Goal: Task Accomplishment & Management: Manage account settings

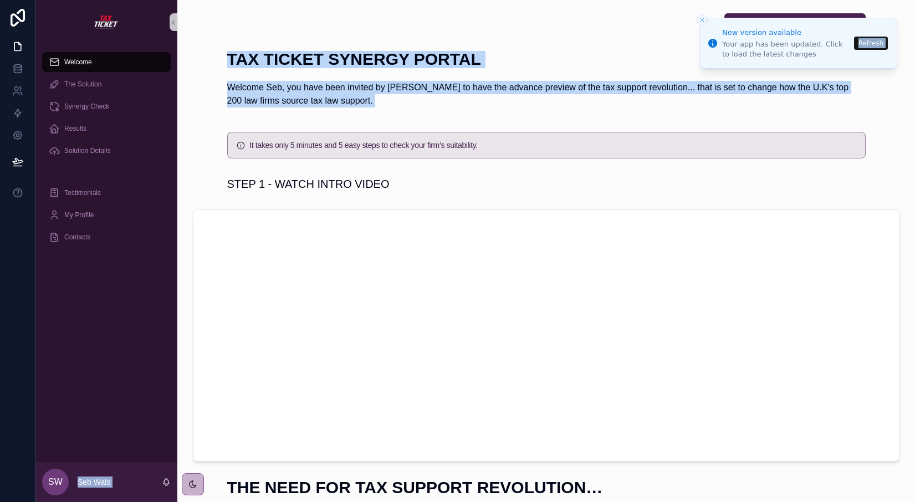
drag, startPoint x: 713, startPoint y: 62, endPoint x: 708, endPoint y: 128, distance: 66.2
click at [708, 128] on div "New version available Your app has been updated. Click to load the latest chang…" at bounding box center [457, 251] width 915 height 502
click at [863, 25] on li "New version available Your app has been updated. Click to load the latest chang…" at bounding box center [798, 43] width 197 height 50
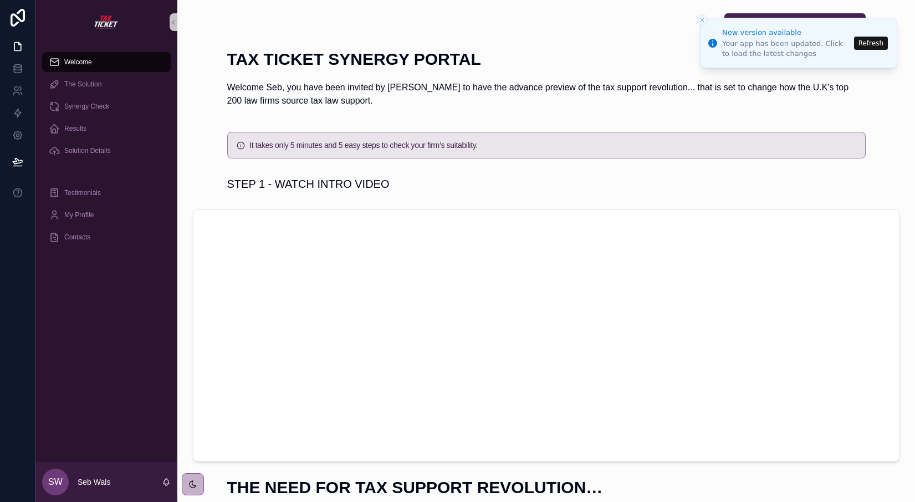
click at [871, 43] on button "Refresh" at bounding box center [871, 43] width 34 height 13
click at [18, 134] on icon at bounding box center [17, 135] width 3 height 3
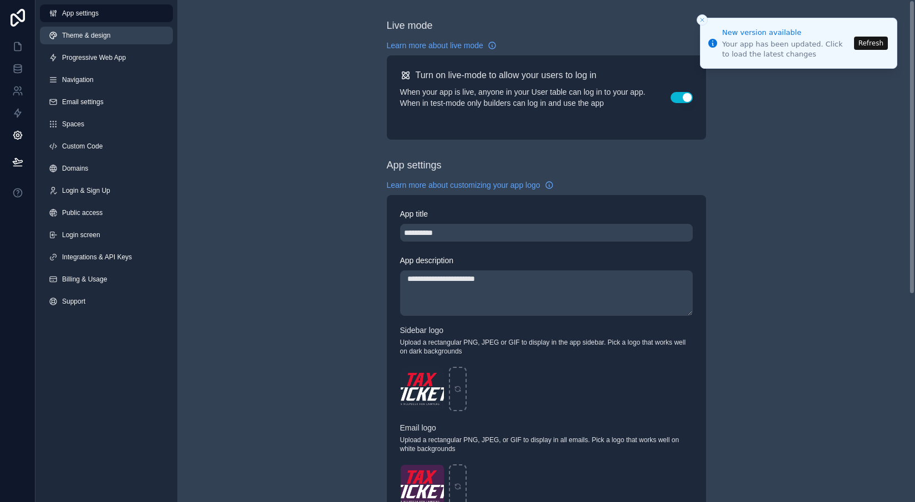
click at [112, 40] on link "Theme & design" at bounding box center [106, 36] width 133 height 18
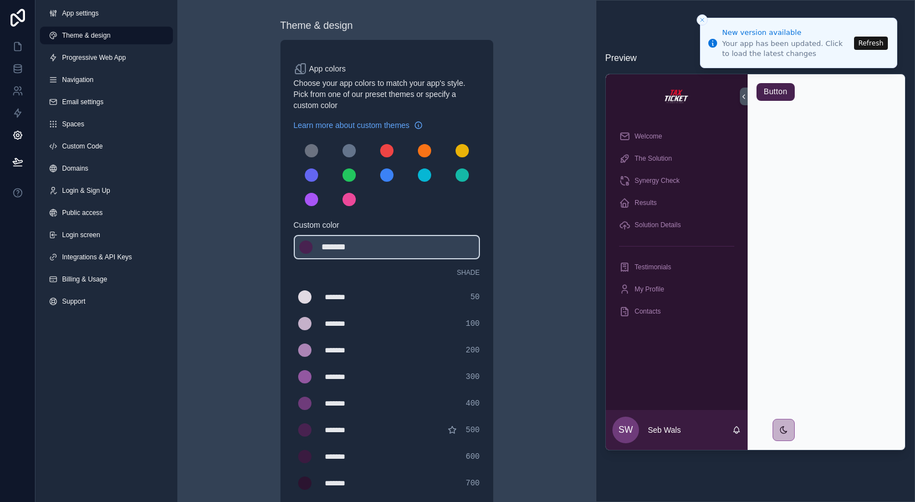
click at [701, 18] on icon "Close toast" at bounding box center [702, 20] width 7 height 7
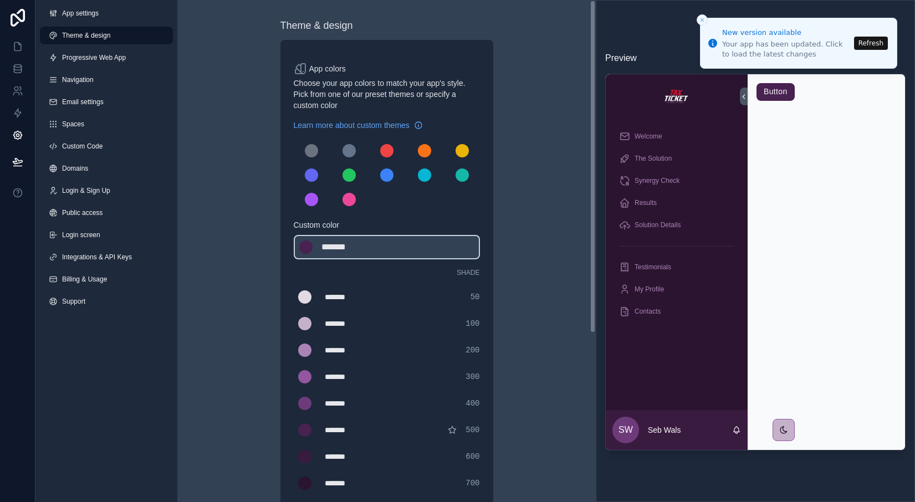
scroll to position [3, 0]
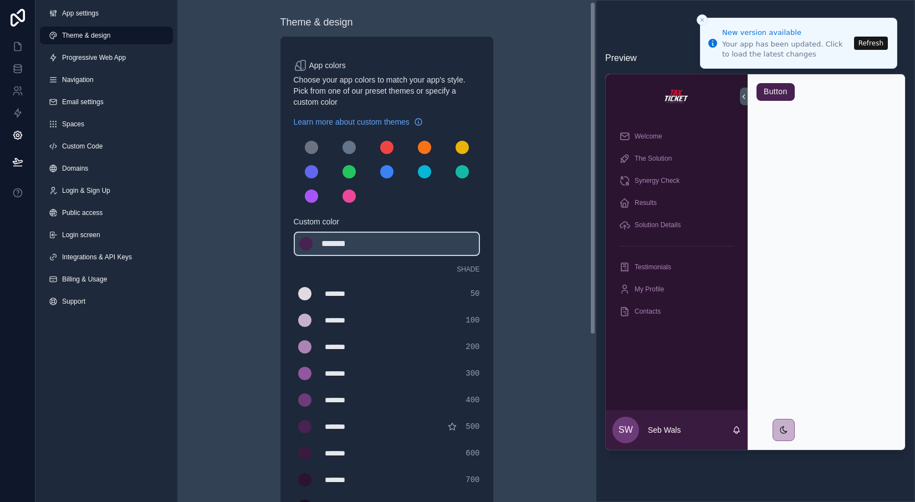
drag, startPoint x: 595, startPoint y: 90, endPoint x: 567, endPoint y: 93, distance: 28.4
click at [567, 93] on div "Theme & design App colors Choose your app colors to match your app's style. Pic…" at bounding box center [386, 251] width 419 height 502
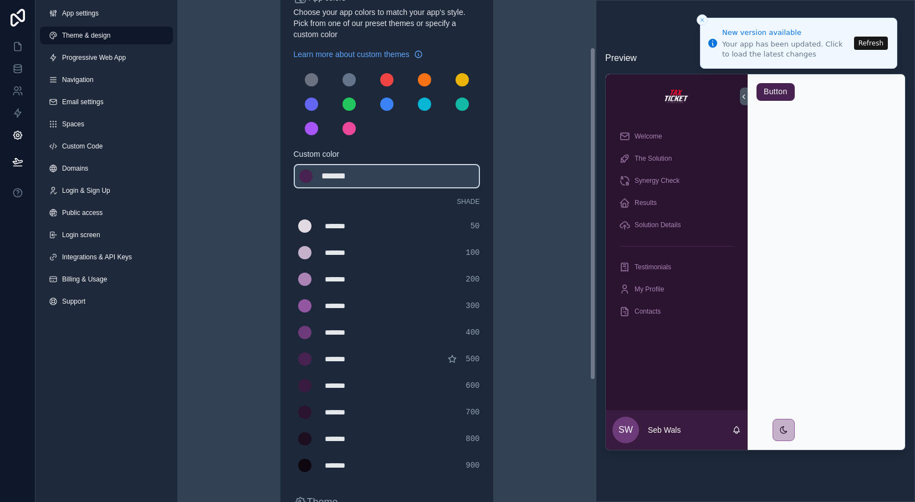
scroll to position [72, 0]
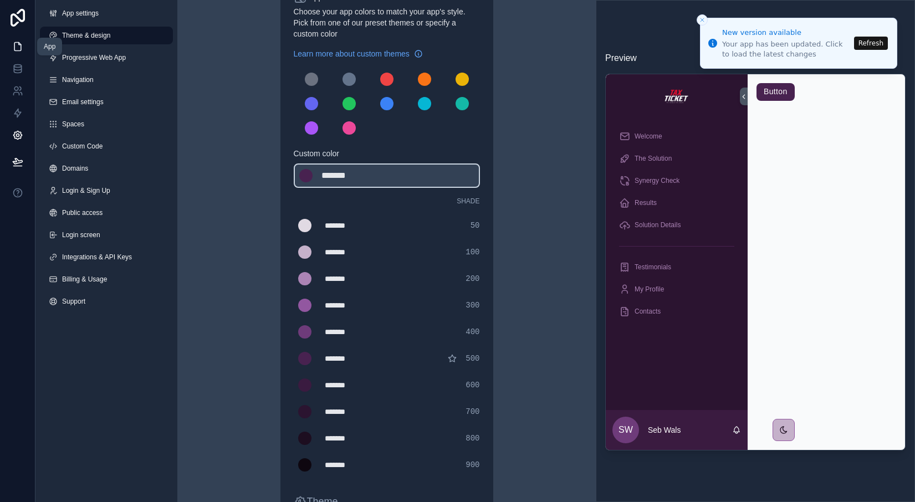
click at [21, 50] on icon at bounding box center [17, 47] width 7 height 8
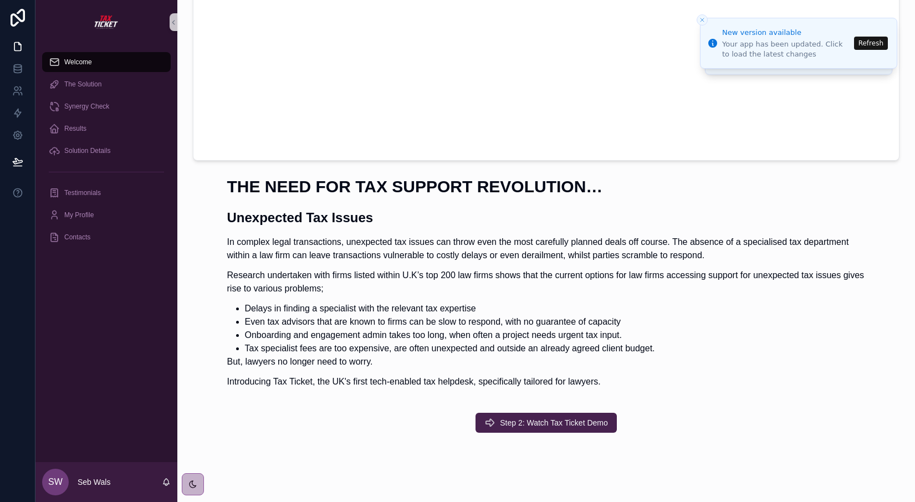
scroll to position [302, 0]
click at [449, 188] on h1 "THE NEED FOR TAX SUPPORT REVOLUTION…" at bounding box center [546, 186] width 639 height 17
drag, startPoint x: 462, startPoint y: 186, endPoint x: 371, endPoint y: 182, distance: 91.0
click at [371, 182] on h1 "THE NEED FOR TAX SUPPORT REVOLUTION…" at bounding box center [546, 186] width 639 height 17
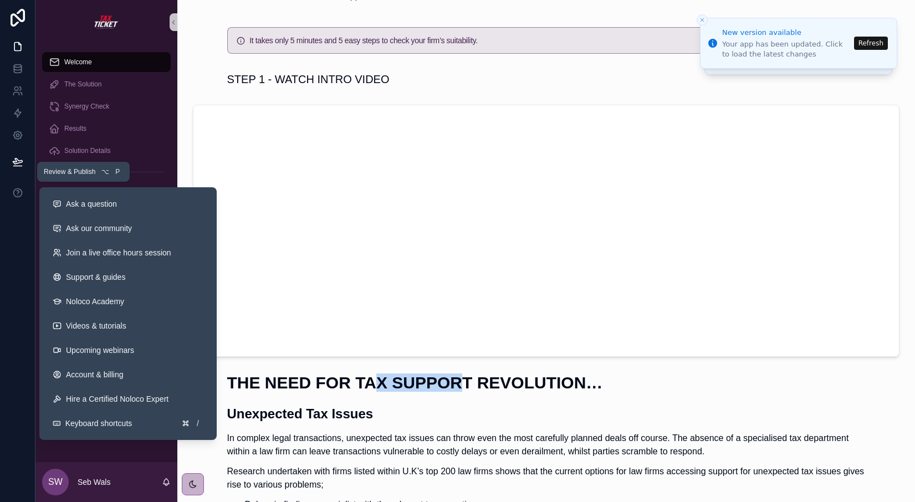
scroll to position [104, 0]
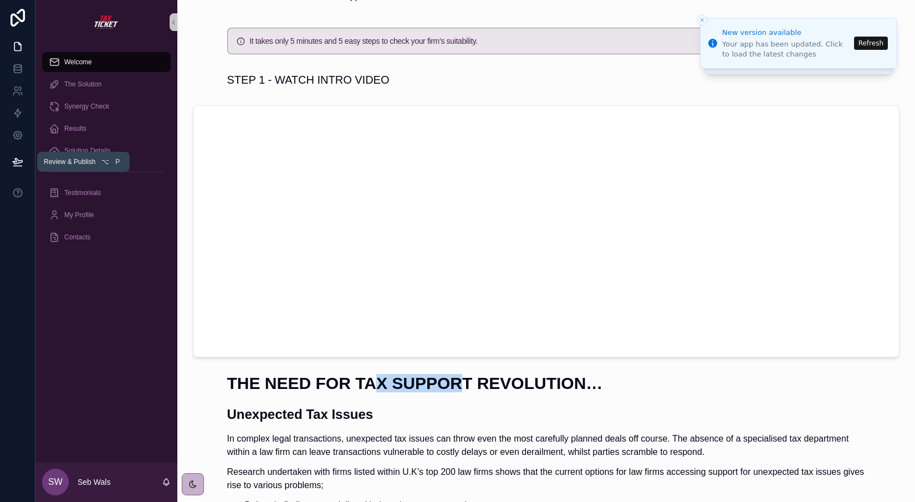
click at [21, 165] on icon at bounding box center [17, 161] width 11 height 11
click at [24, 135] on link at bounding box center [17, 135] width 35 height 22
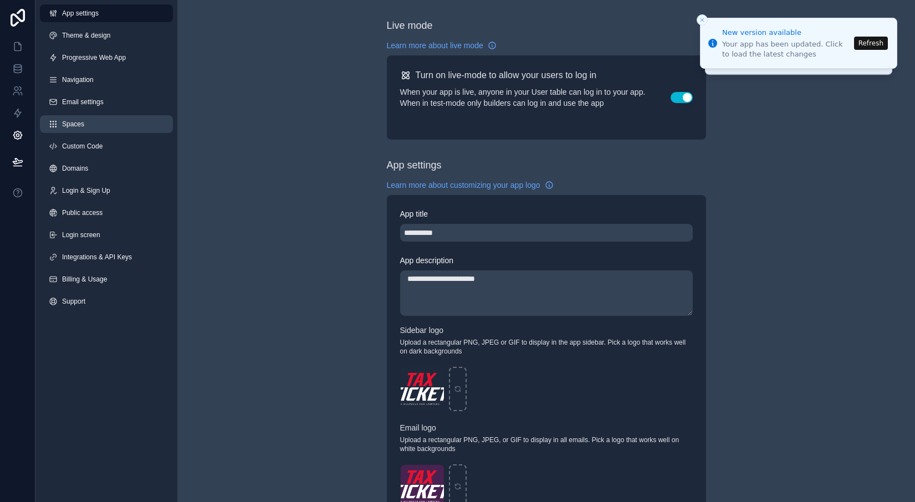
click at [82, 121] on span "Spaces" at bounding box center [73, 124] width 22 height 9
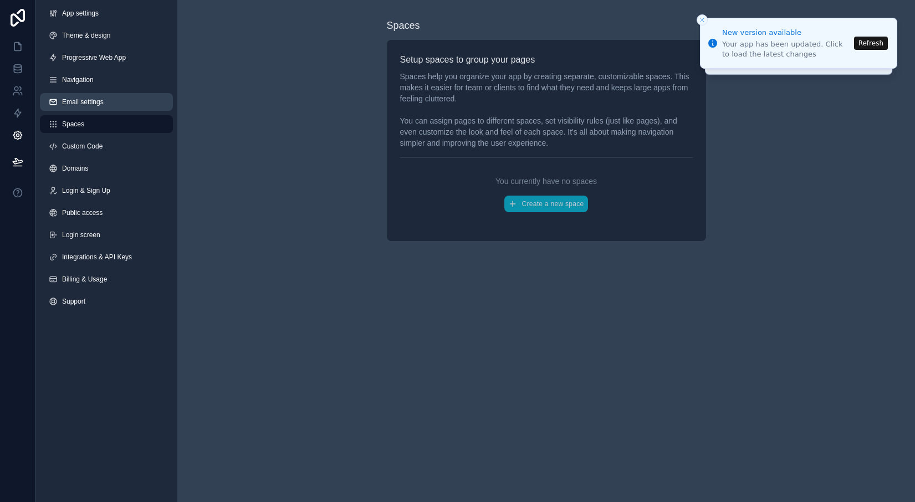
click at [84, 106] on link "Email settings" at bounding box center [106, 102] width 133 height 18
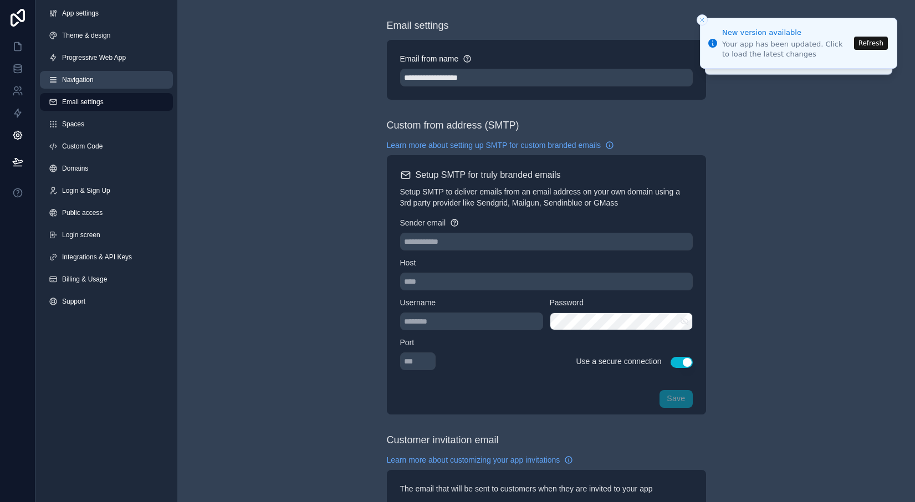
click at [80, 79] on span "Navigation" at bounding box center [78, 79] width 32 height 9
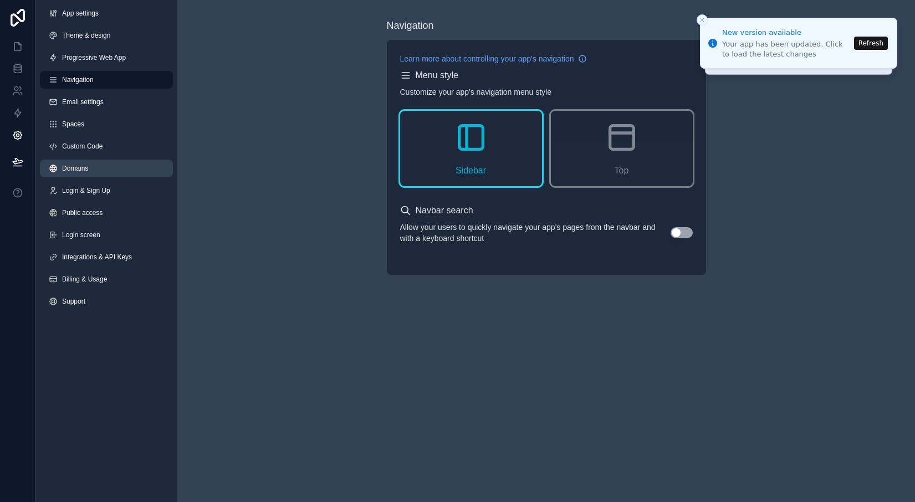
click at [74, 171] on span "Domains" at bounding box center [75, 168] width 26 height 9
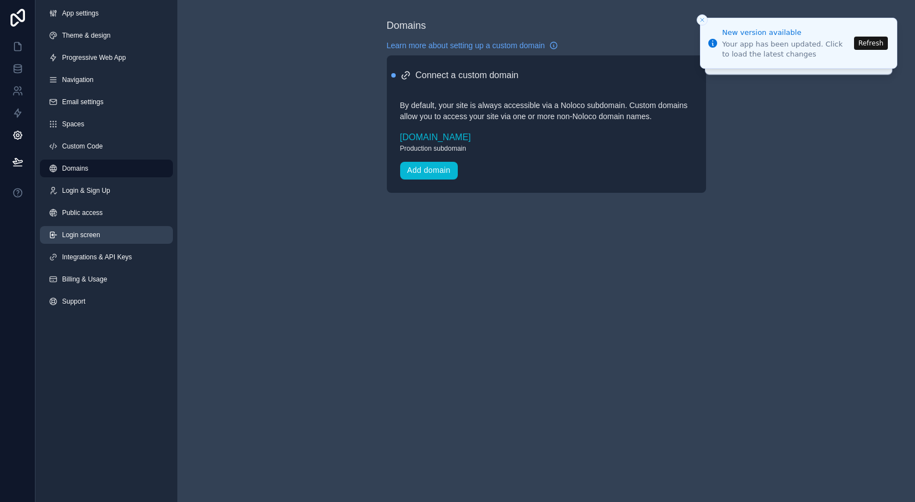
click at [80, 233] on span "Login screen" at bounding box center [81, 235] width 38 height 9
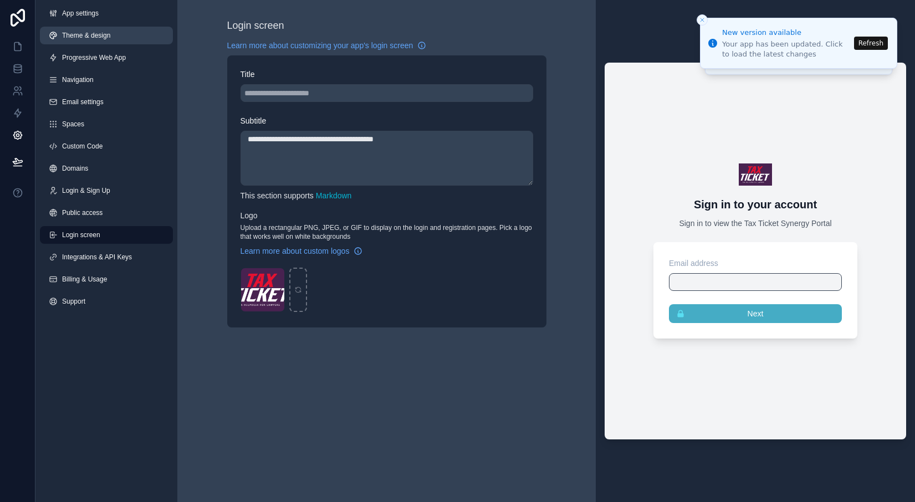
click at [85, 36] on span "Theme & design" at bounding box center [86, 35] width 48 height 9
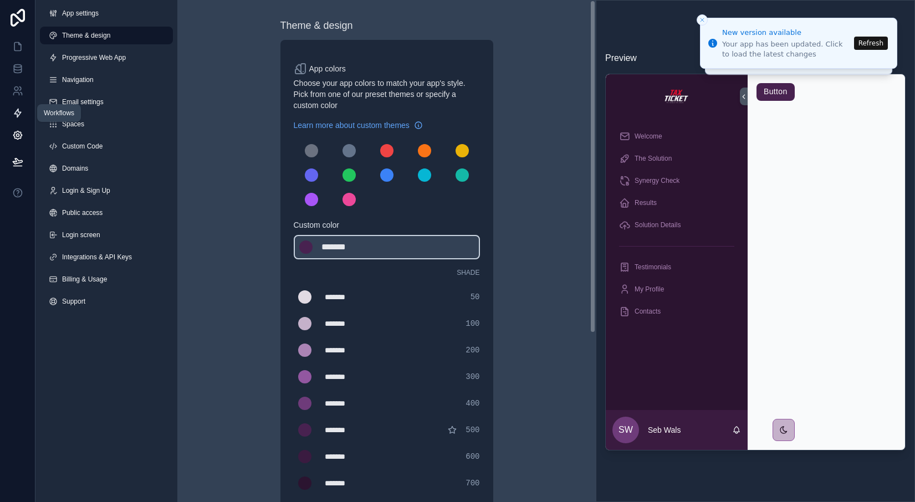
scroll to position [0, 1]
click at [18, 111] on icon at bounding box center [17, 113] width 11 height 11
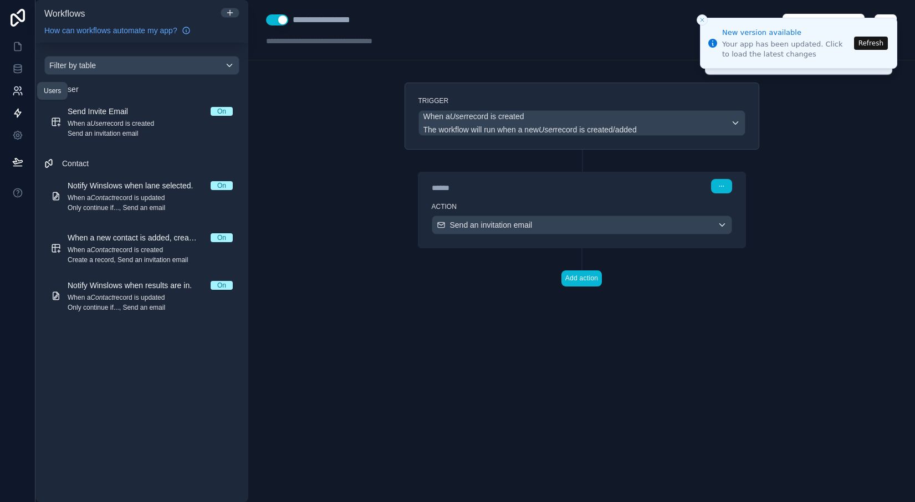
click at [17, 90] on icon at bounding box center [17, 90] width 11 height 11
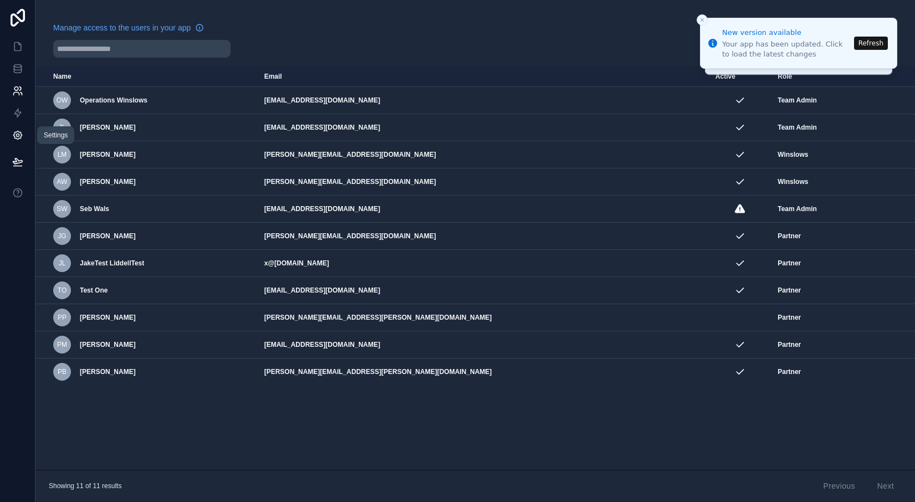
click at [22, 134] on icon at bounding box center [17, 135] width 8 height 8
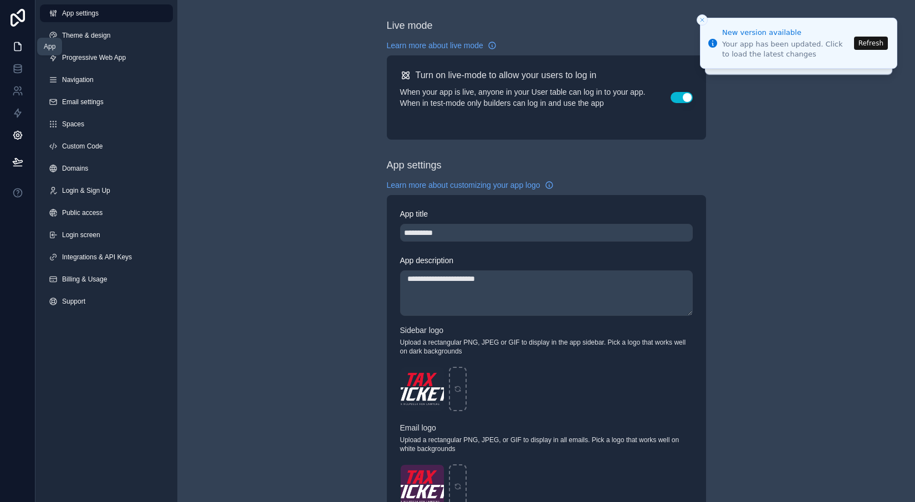
click at [21, 52] on link at bounding box center [17, 46] width 35 height 22
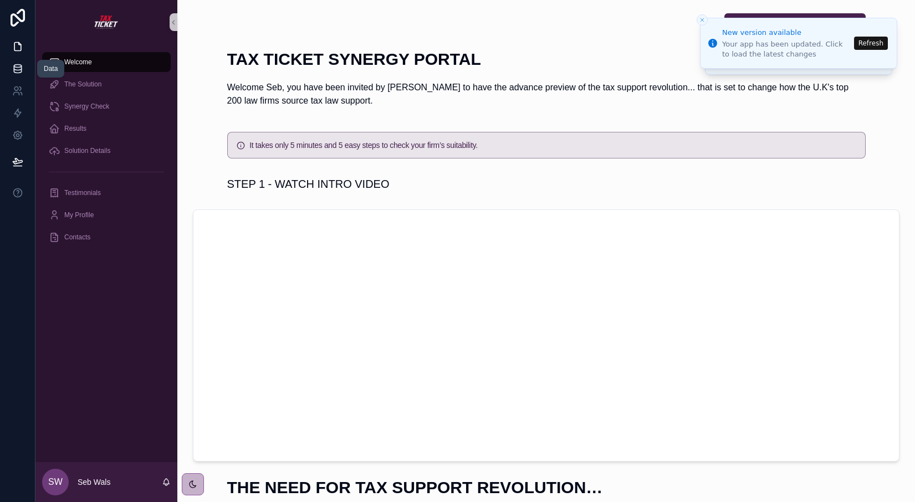
click at [14, 72] on icon at bounding box center [17, 71] width 7 height 4
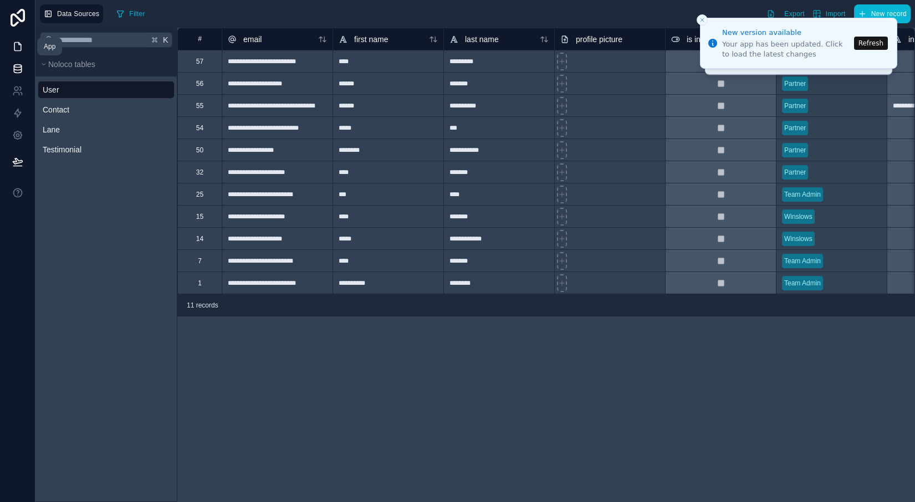
click at [16, 53] on link at bounding box center [17, 46] width 35 height 22
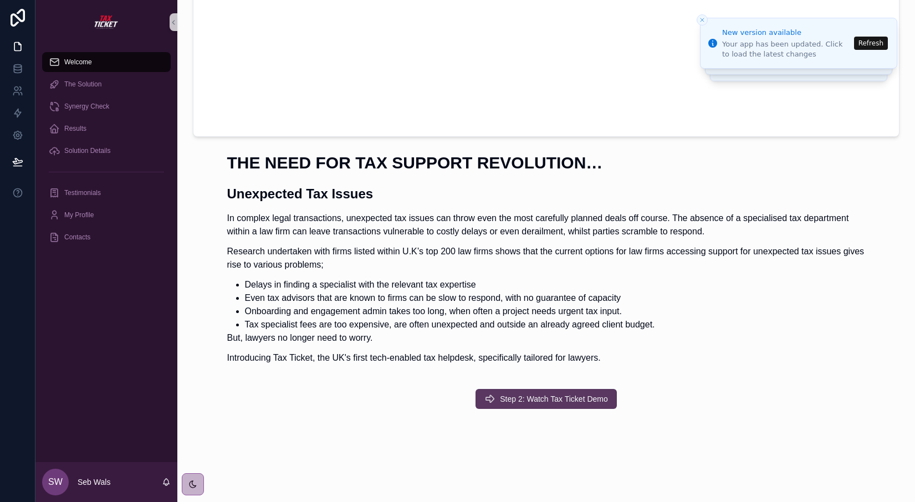
click at [520, 398] on span "Step 2: Watch Tax Ticket Demo" at bounding box center [554, 399] width 108 height 11
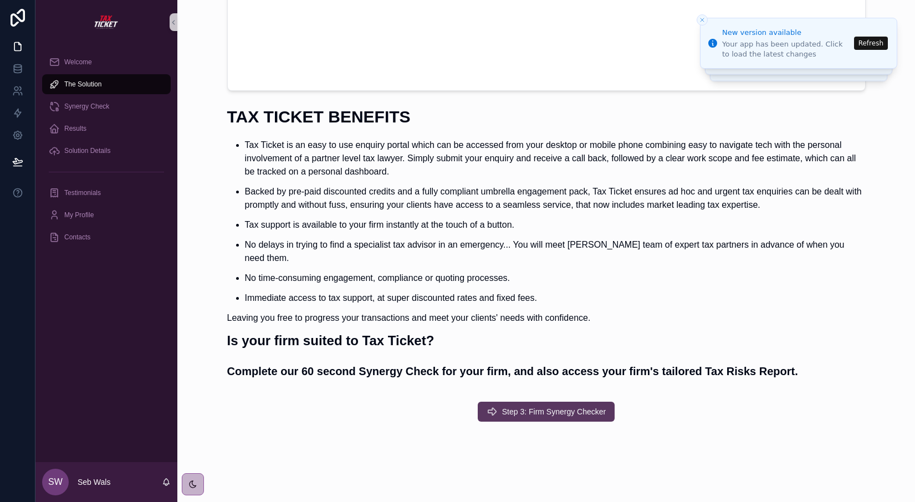
scroll to position [279, 0]
click at [558, 407] on span "Step 3: Firm Synergy Checker" at bounding box center [554, 412] width 104 height 11
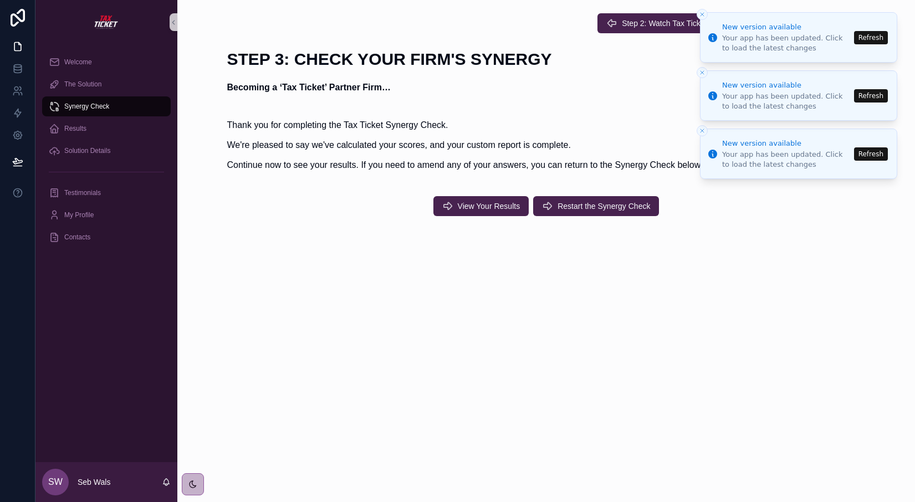
click at [703, 17] on icon "Close toast" at bounding box center [702, 14] width 7 height 7
click at [705, 14] on icon "Close toast" at bounding box center [702, 14] width 7 height 7
click at [699, 70] on icon "Close toast" at bounding box center [702, 72] width 7 height 7
click at [759, 12] on li "New version available Your app has been updated. Click to load the latest chang…" at bounding box center [798, 37] width 197 height 50
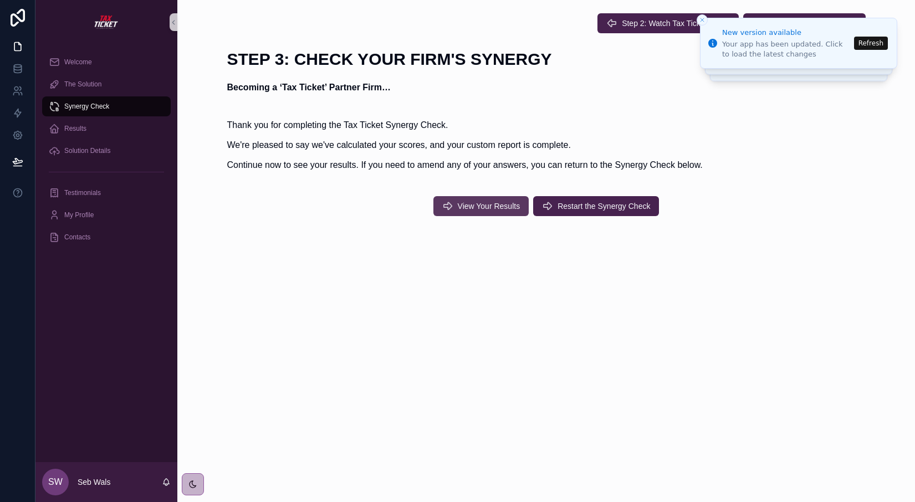
click at [493, 206] on span "View Your Results" at bounding box center [489, 206] width 63 height 11
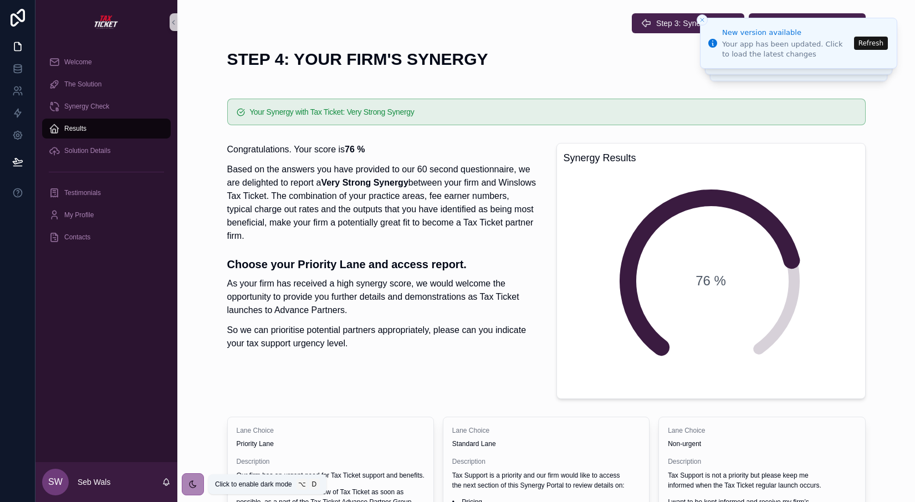
click at [194, 487] on icon at bounding box center [193, 484] width 7 height 7
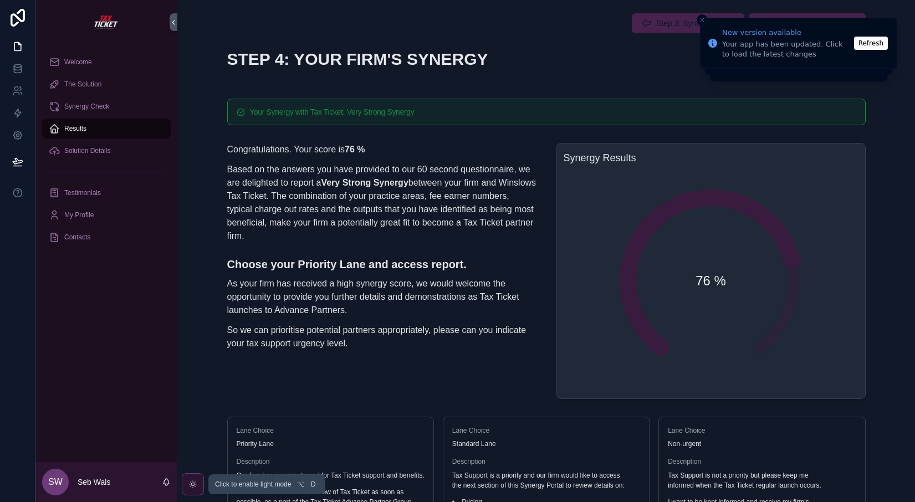
click at [194, 487] on icon at bounding box center [193, 484] width 9 height 9
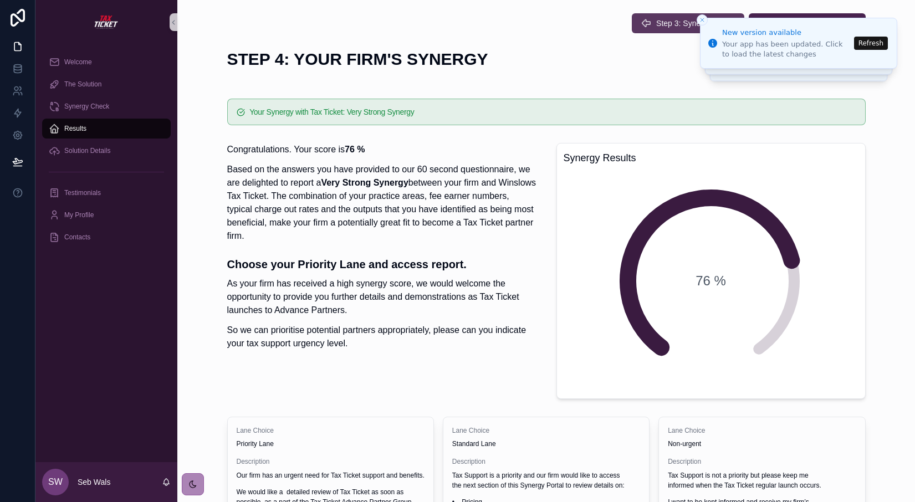
scroll to position [0, 1]
click at [666, 29] on button "Step 3: Synergy Check" at bounding box center [688, 23] width 113 height 20
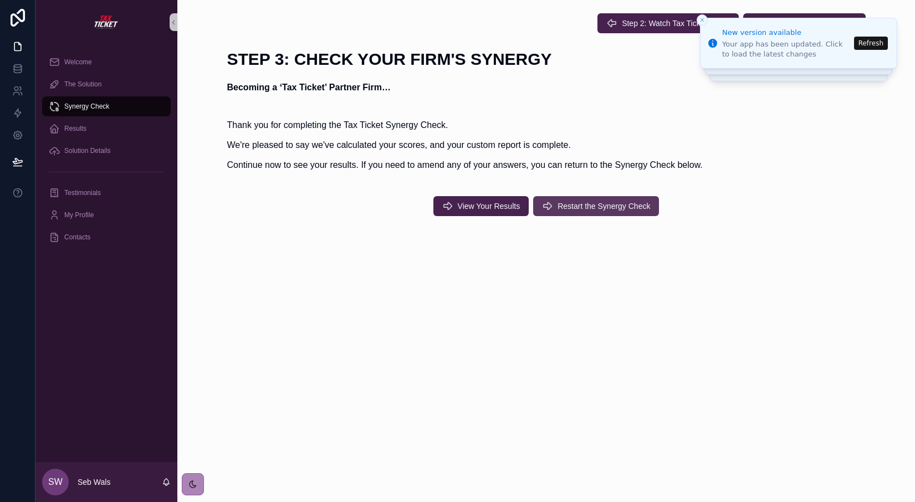
click at [599, 210] on span "Restart the Synergy Check" at bounding box center [604, 206] width 93 height 11
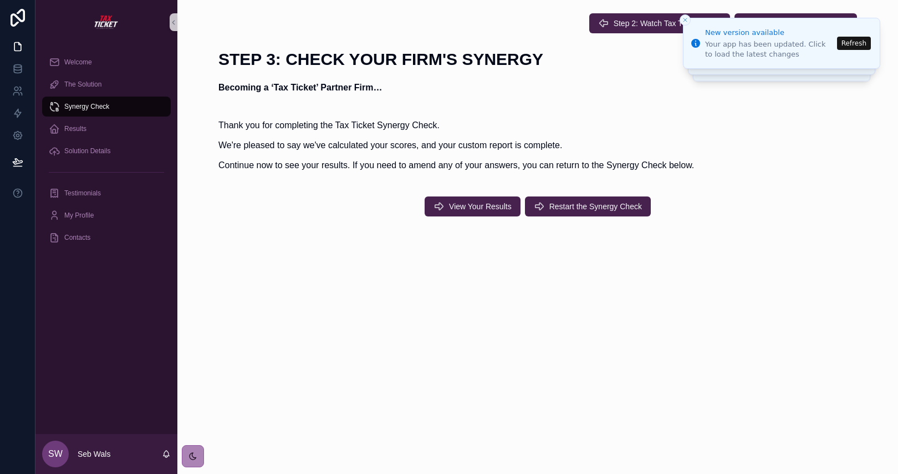
drag, startPoint x: 231, startPoint y: 469, endPoint x: 234, endPoint y: 464, distance: 6.2
click at [233, 452] on div "Step 2: Watch Tax Ticket Demo Step 4: View Your Results STEP 3: CHECK YOUR FIRM…" at bounding box center [537, 237] width 721 height 474
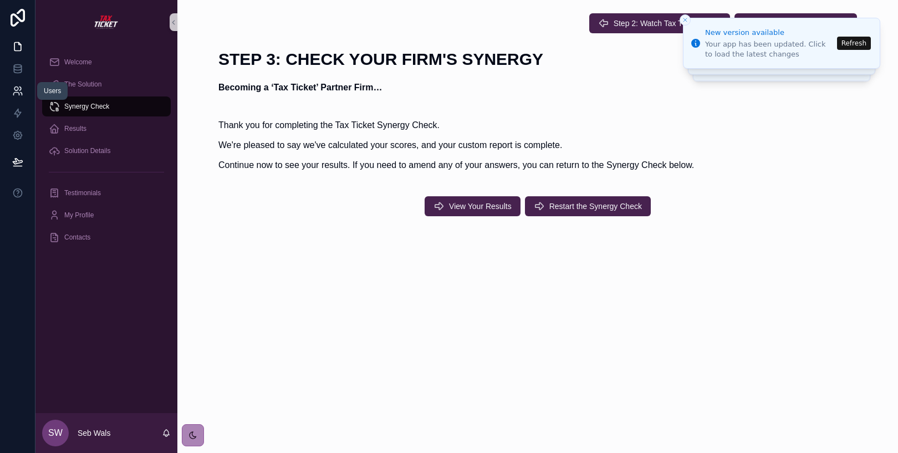
click at [23, 92] on link at bounding box center [17, 91] width 35 height 22
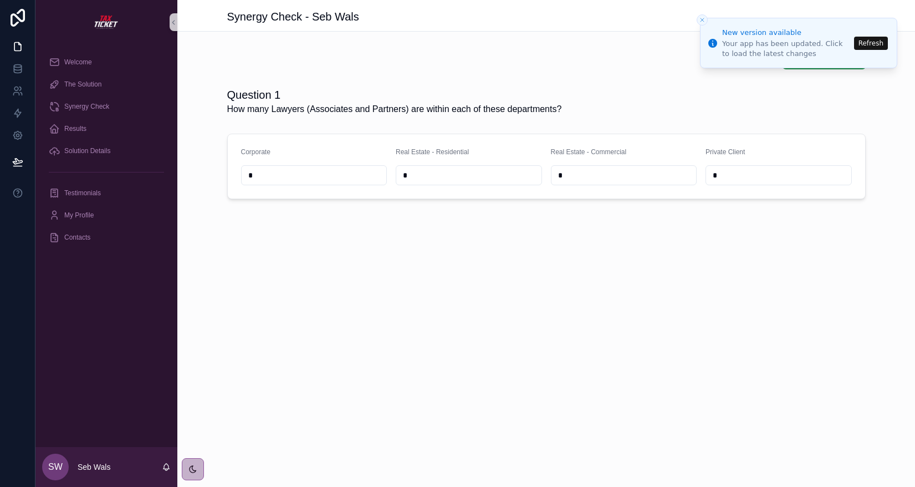
click at [701, 19] on icon "Close toast" at bounding box center [702, 20] width 7 height 7
click at [704, 19] on line "Close toast" at bounding box center [702, 19] width 3 height 3
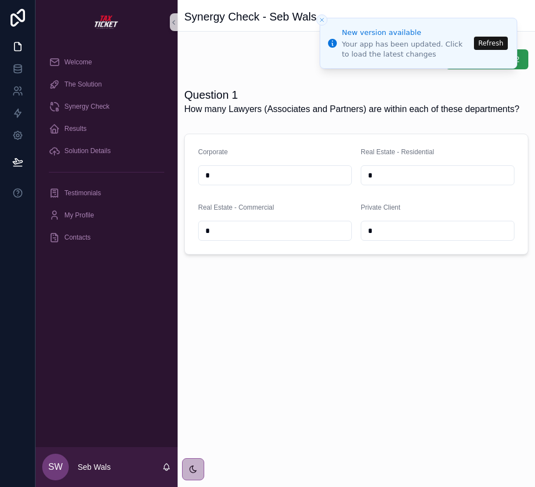
click at [525, 63] on button "Go To Stage 2" at bounding box center [486, 59] width 83 height 20
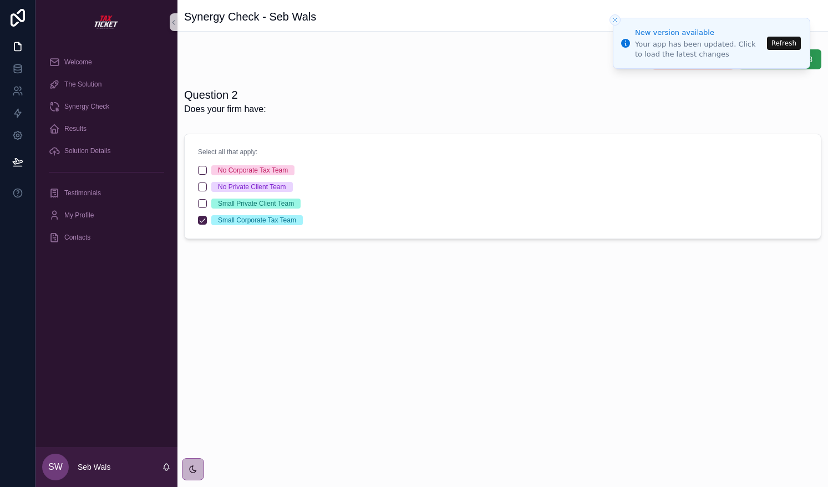
click at [816, 62] on button "Go To Stage 3" at bounding box center [780, 59] width 83 height 20
click at [816, 62] on button "Go To Stage 4" at bounding box center [780, 59] width 83 height 20
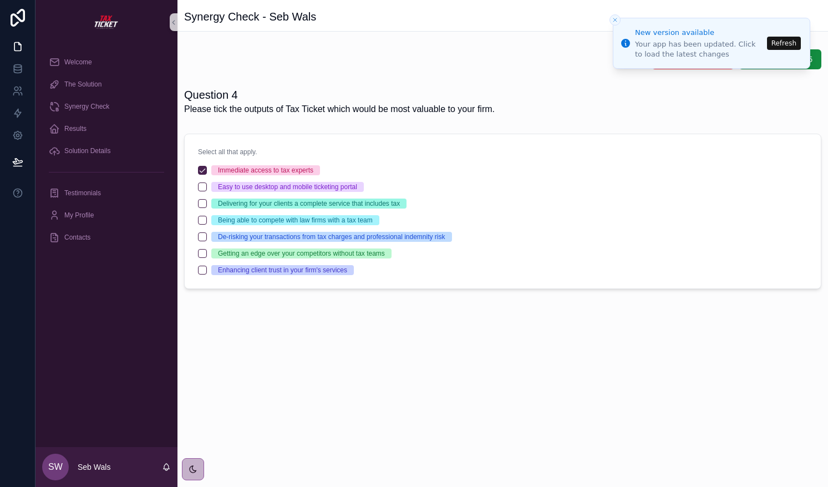
click at [816, 62] on button "Go To Stage 5" at bounding box center [780, 59] width 83 height 20
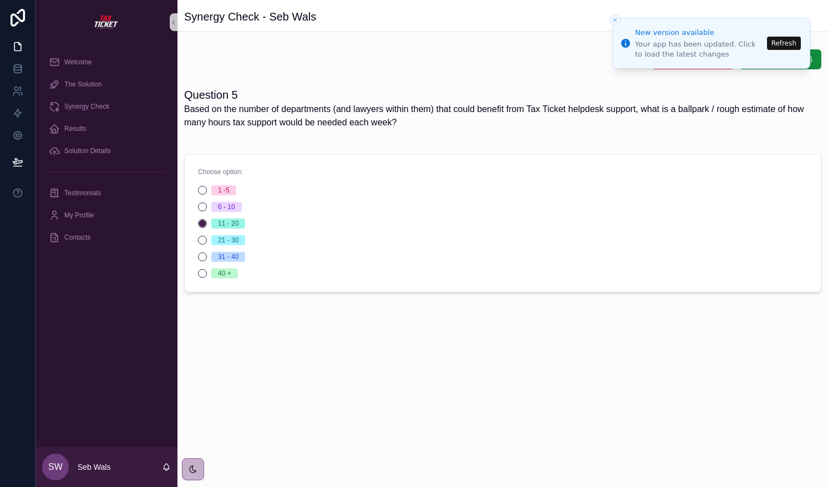
click at [816, 62] on button "Go To Stage 6" at bounding box center [780, 59] width 83 height 20
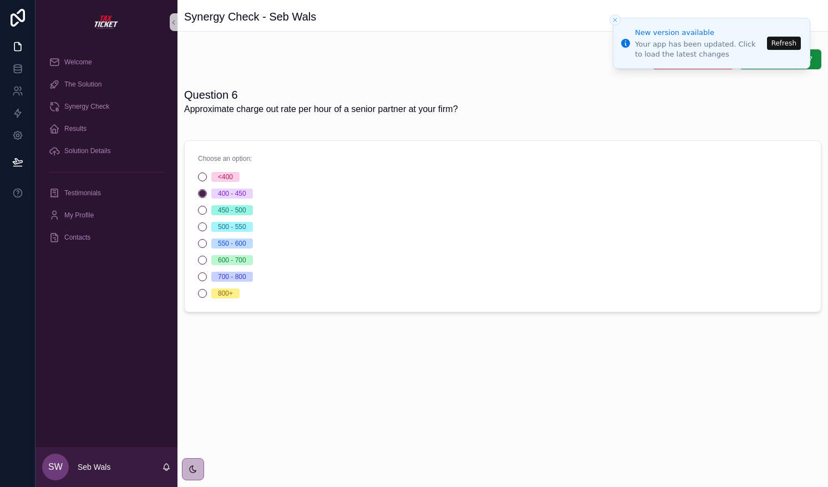
click at [816, 62] on button "Go To Stage 7" at bounding box center [780, 59] width 83 height 20
click at [816, 62] on button "Go To Stage 8" at bounding box center [780, 59] width 83 height 20
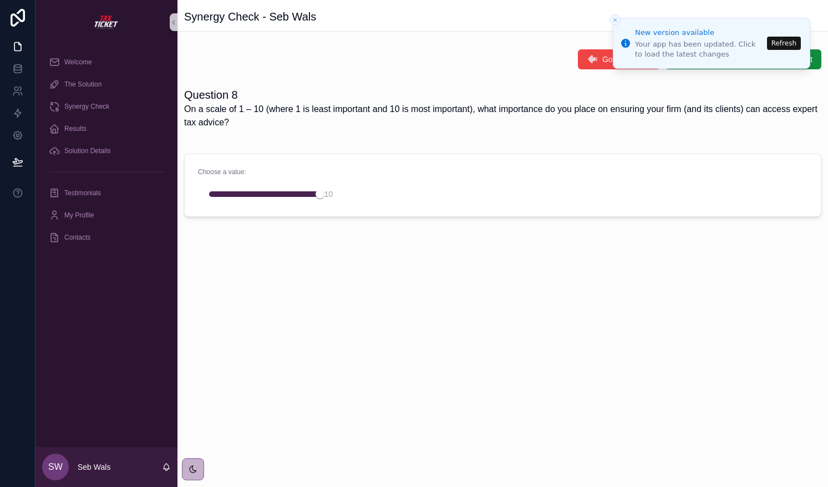
scroll to position [1, 0]
click at [816, 62] on button "Submit Answers to Calculate Result" at bounding box center [743, 59] width 156 height 20
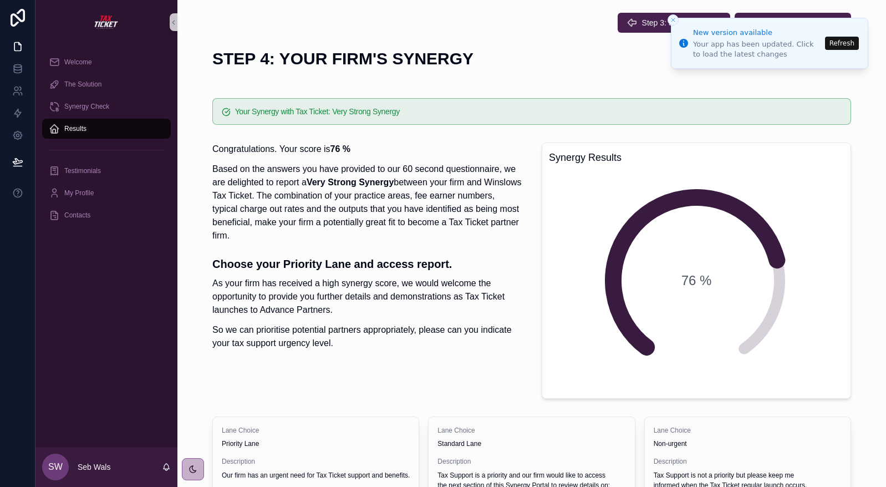
click at [399, 248] on div "Congratulations. Your score is 76 % Based on the answers you have provided to o…" at bounding box center [366, 245] width 309 height 207
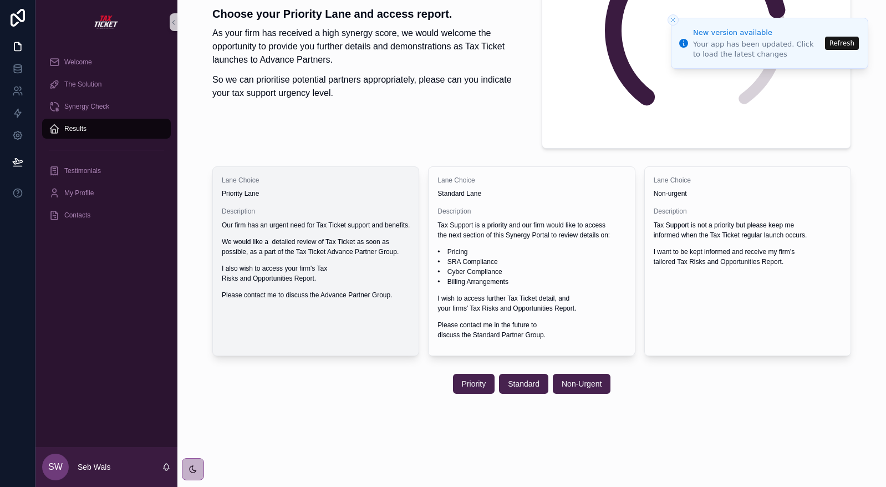
scroll to position [251, 0]
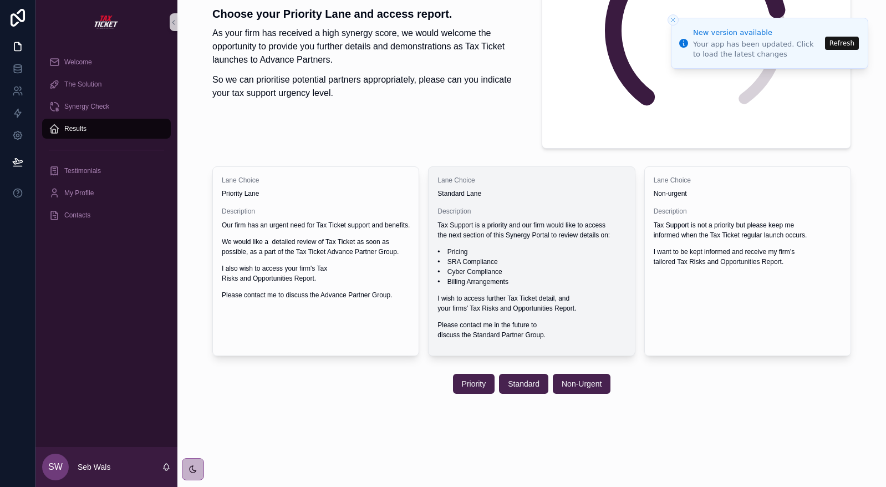
click at [568, 232] on p "Tax Support is a priority and our firm would like to access the next section of…" at bounding box center [531, 230] width 188 height 20
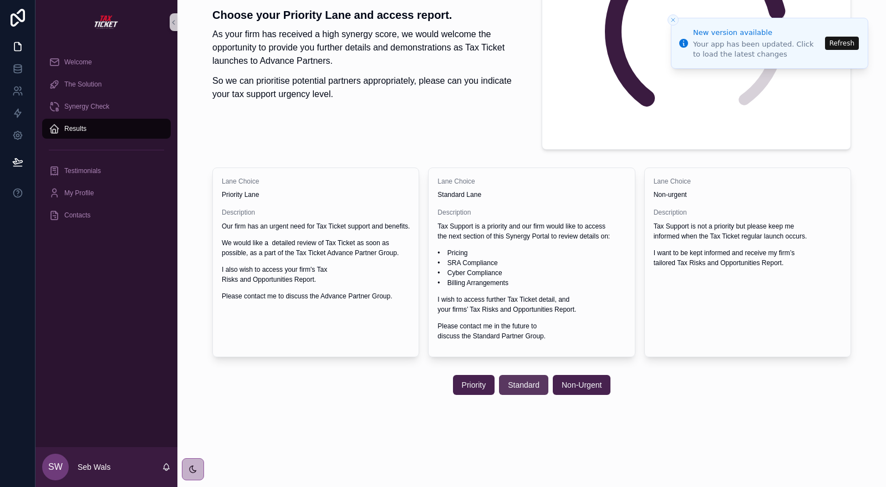
click at [520, 388] on span "Standard" at bounding box center [524, 384] width 32 height 11
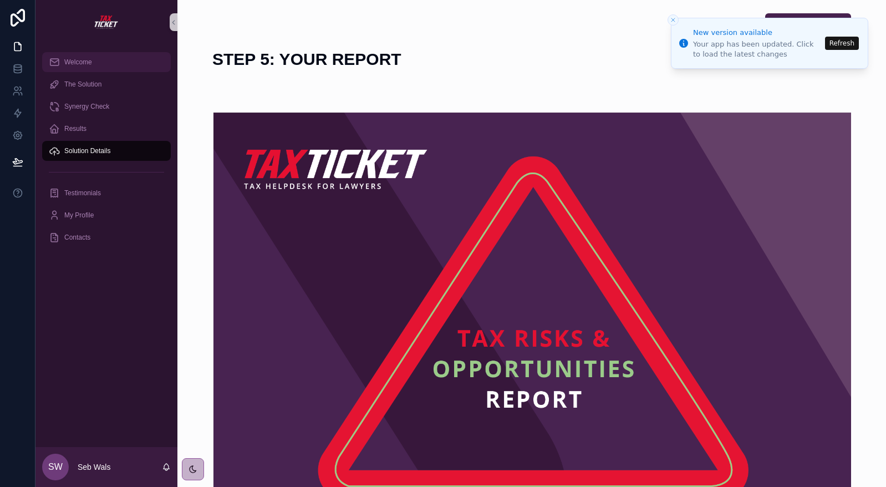
click at [86, 59] on span "Welcome" at bounding box center [78, 62] width 28 height 9
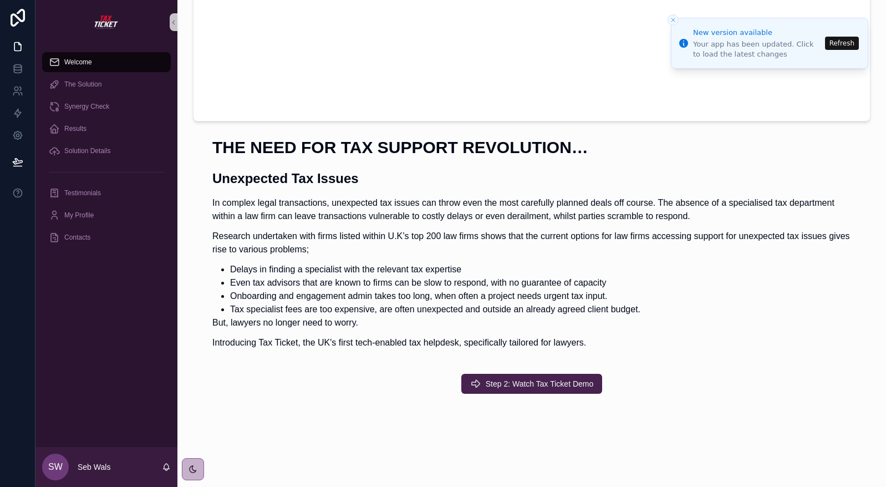
scroll to position [333, 0]
drag, startPoint x: 243, startPoint y: 148, endPoint x: 465, endPoint y: 152, distance: 221.8
click at [465, 152] on h1 "THE NEED FOR TAX SUPPORT REVOLUTION…" at bounding box center [531, 147] width 639 height 17
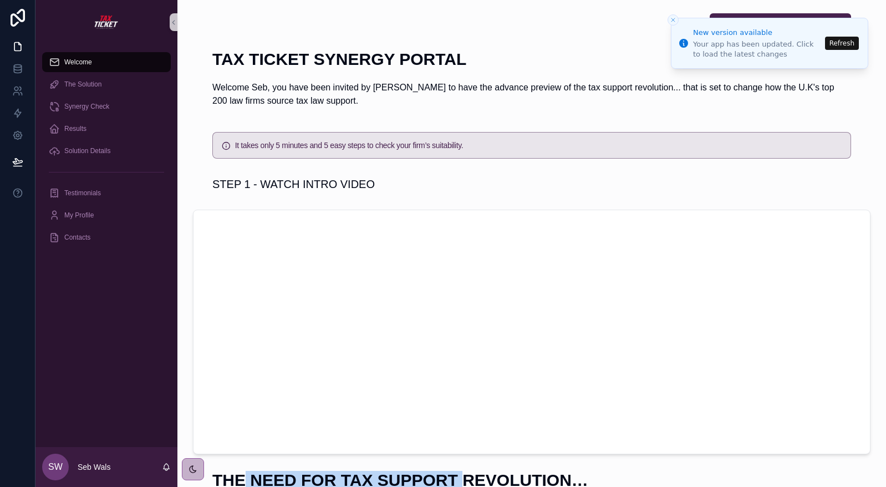
scroll to position [0, 0]
click at [267, 146] on h5 "It takes only 5 minutes and 5 easy steps to check your firm’s suitability." at bounding box center [538, 145] width 607 height 8
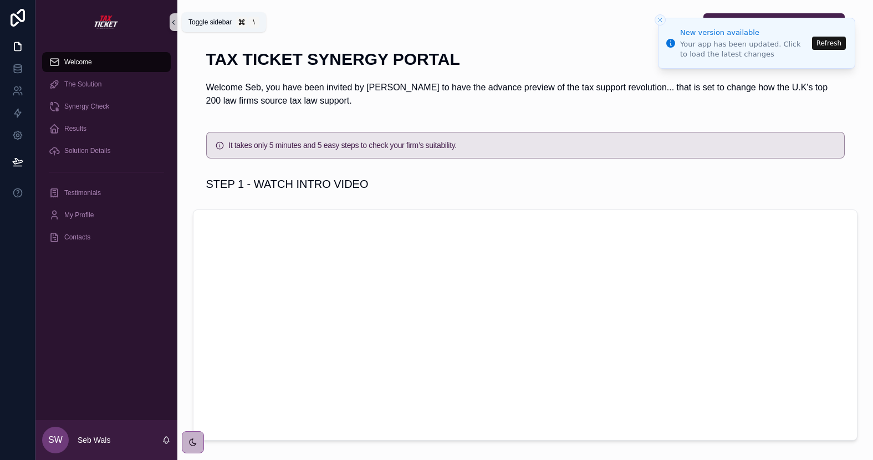
click at [173, 23] on icon at bounding box center [173, 23] width 2 height 4
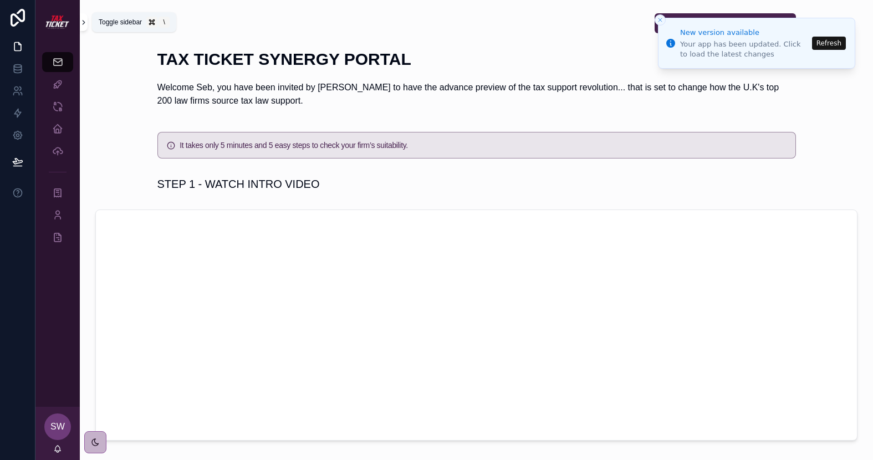
click at [81, 23] on icon at bounding box center [84, 22] width 8 height 8
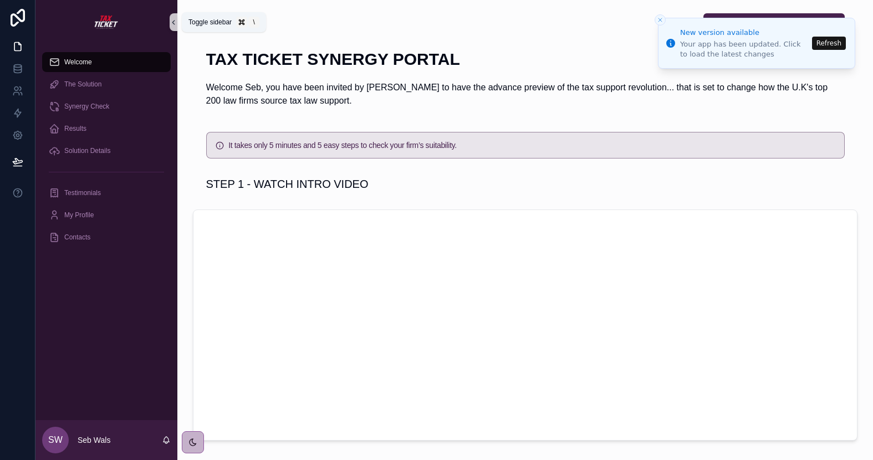
click at [173, 22] on icon at bounding box center [173, 23] width 2 height 4
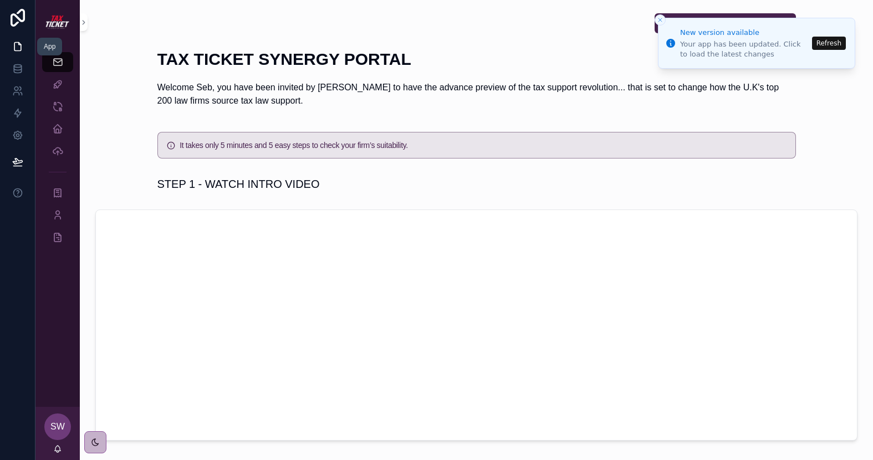
click at [19, 45] on icon at bounding box center [17, 46] width 11 height 11
click at [17, 132] on icon at bounding box center [17, 135] width 8 height 8
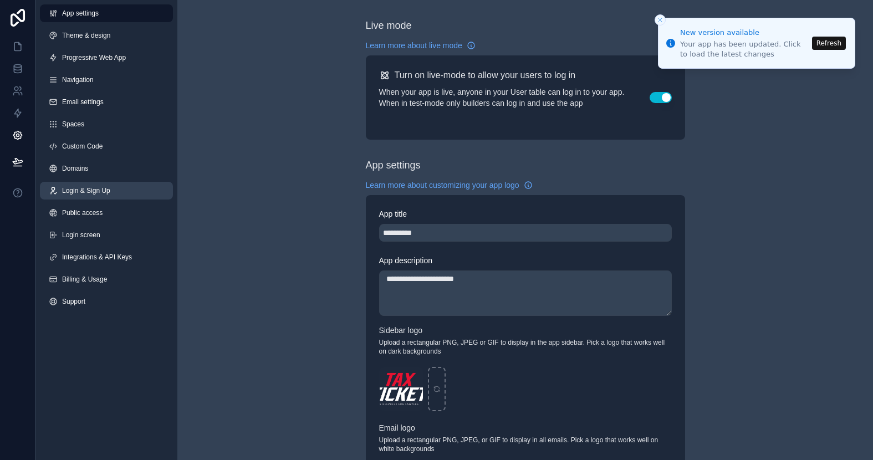
click at [88, 185] on link "Login & Sign Up" at bounding box center [106, 191] width 133 height 18
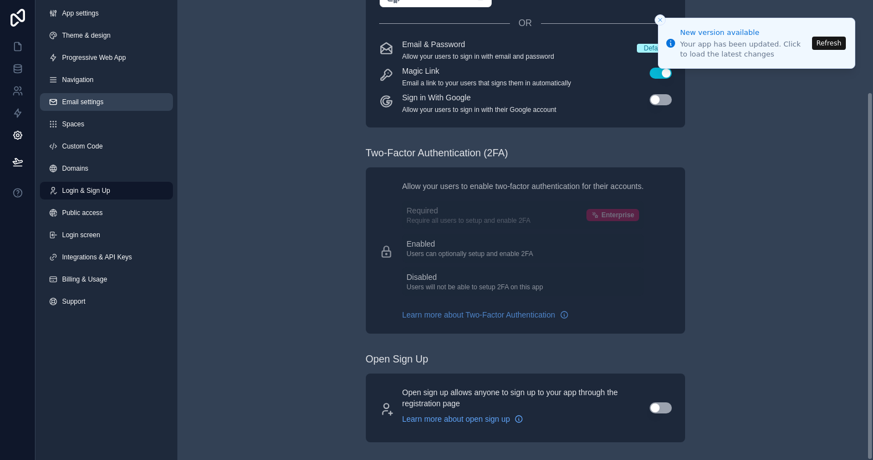
scroll to position [114, 0]
click at [106, 38] on span "Theme & design" at bounding box center [86, 35] width 48 height 9
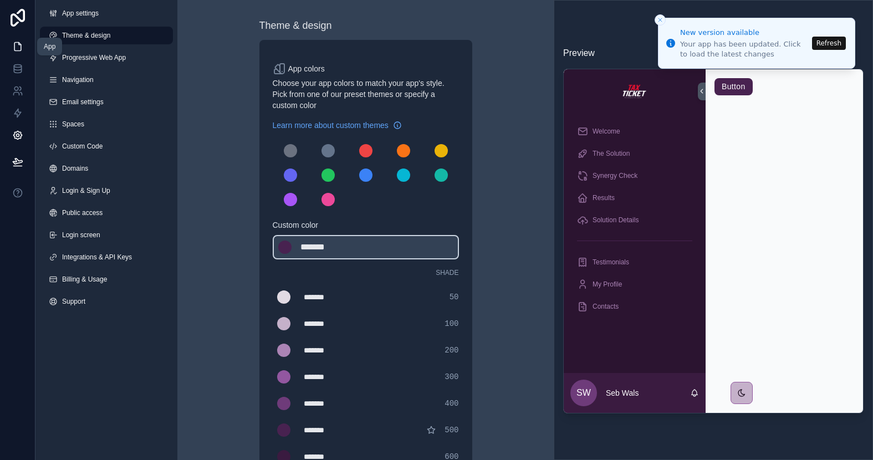
click at [23, 47] on icon at bounding box center [17, 46] width 11 height 11
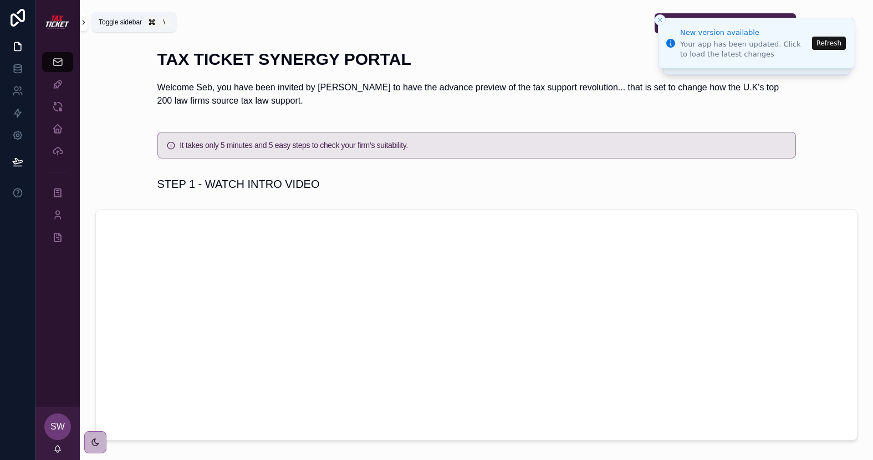
click at [83, 22] on icon at bounding box center [84, 22] width 8 height 8
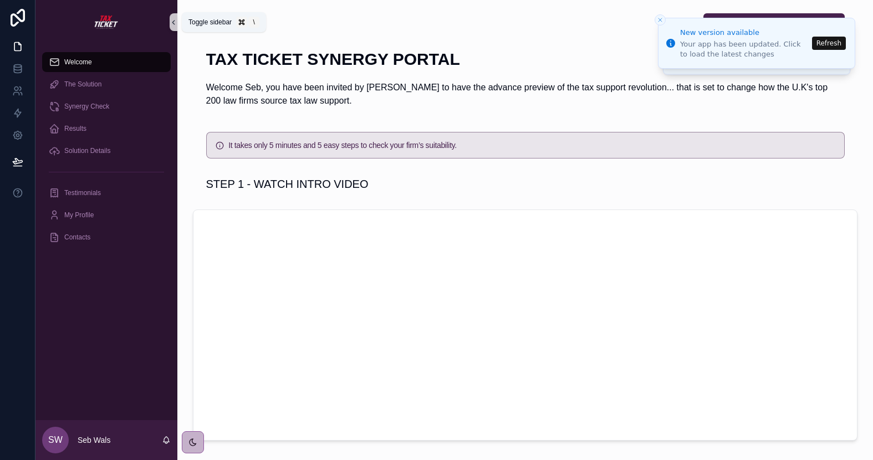
click at [175, 19] on icon at bounding box center [174, 22] width 8 height 8
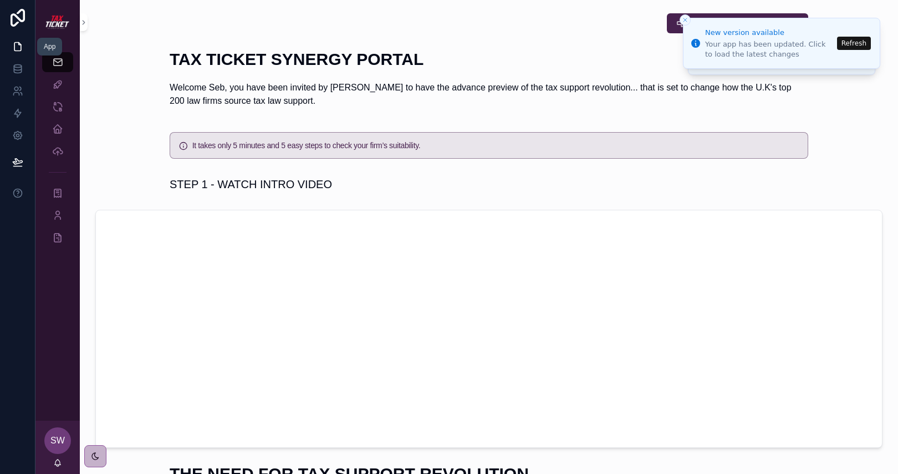
click at [16, 49] on icon at bounding box center [17, 46] width 11 height 11
click at [17, 136] on icon at bounding box center [17, 135] width 11 height 11
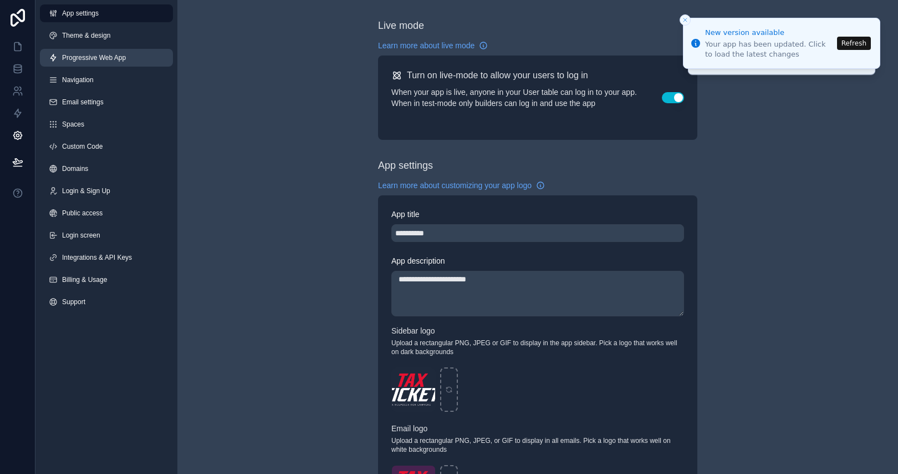
click at [91, 61] on span "Progressive Web App" at bounding box center [94, 57] width 64 height 9
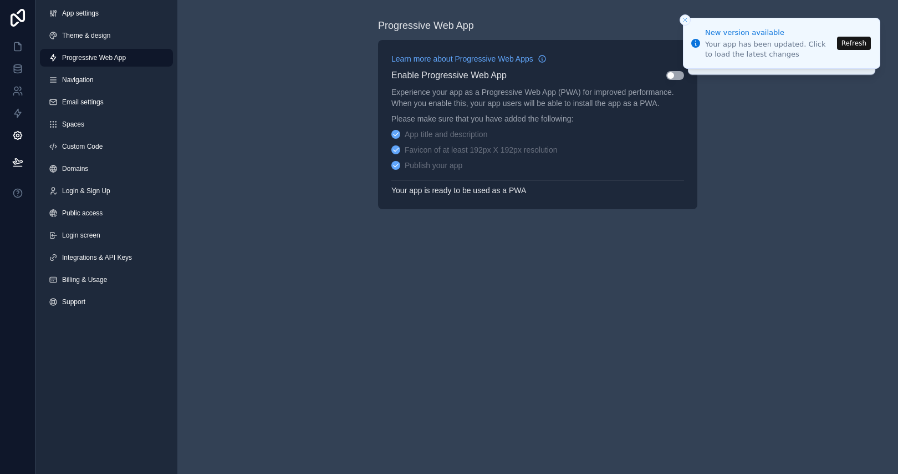
click at [92, 55] on span "Progressive Web App" at bounding box center [94, 57] width 64 height 9
click at [83, 33] on span "Theme & design" at bounding box center [86, 35] width 48 height 9
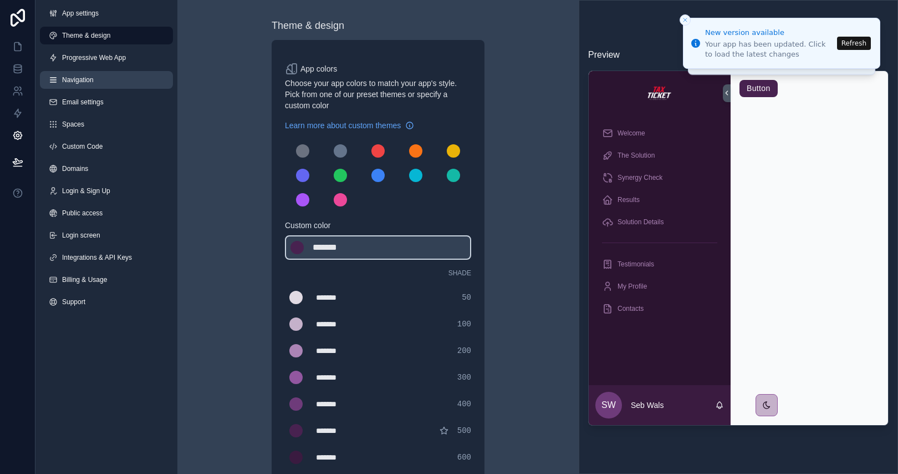
click at [86, 83] on span "Navigation" at bounding box center [78, 79] width 32 height 9
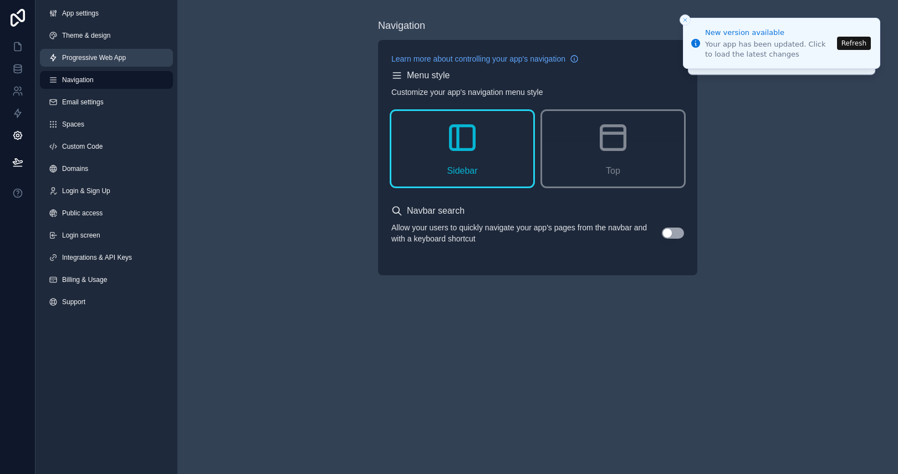
click at [74, 59] on span "Progressive Web App" at bounding box center [94, 57] width 64 height 9
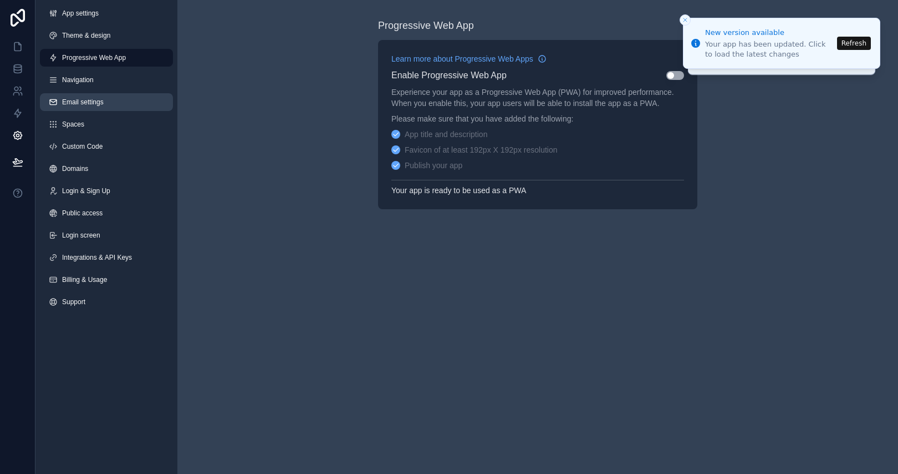
click at [75, 101] on span "Email settings" at bounding box center [83, 102] width 42 height 9
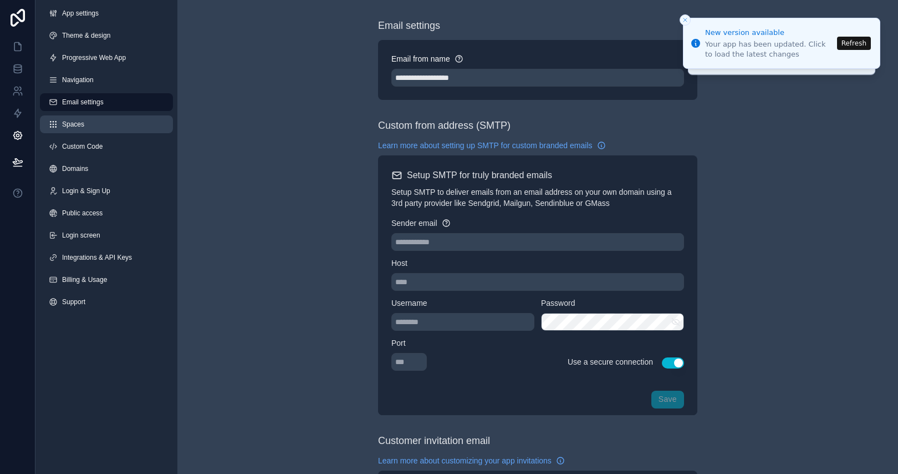
click at [66, 123] on span "Spaces" at bounding box center [73, 124] width 22 height 9
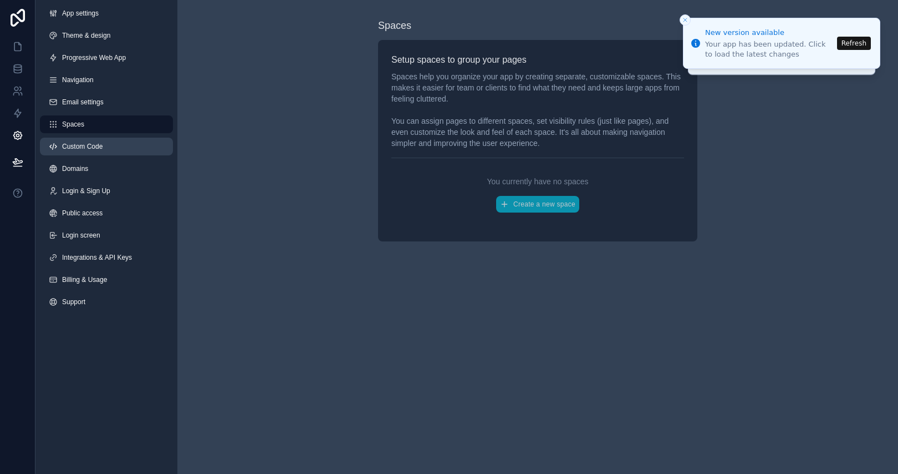
click at [79, 146] on span "Custom Code" at bounding box center [82, 146] width 40 height 9
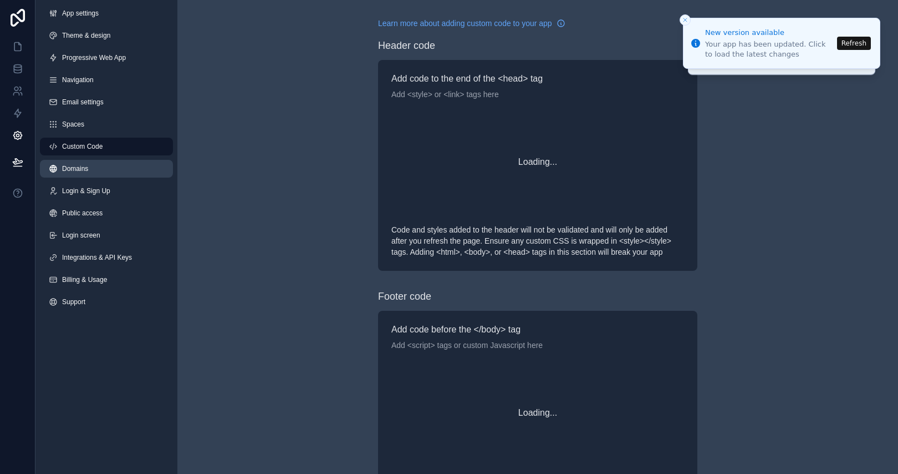
scroll to position [100, 0]
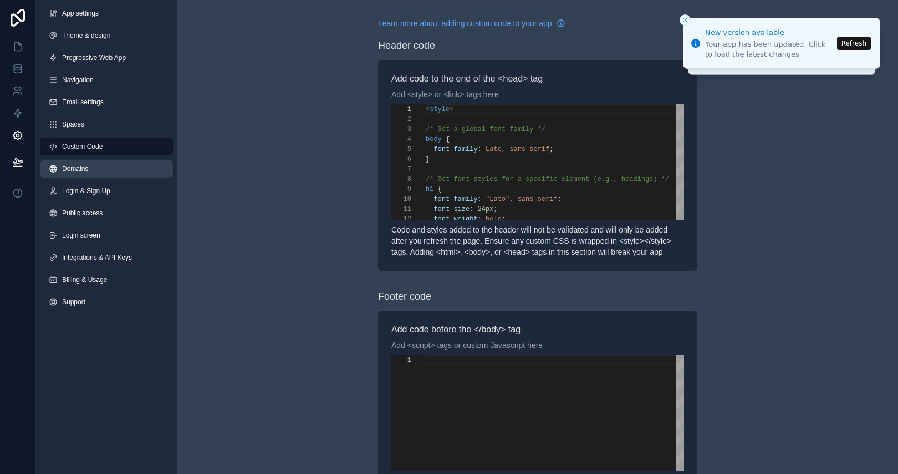
click at [80, 175] on link "Domains" at bounding box center [106, 169] width 133 height 18
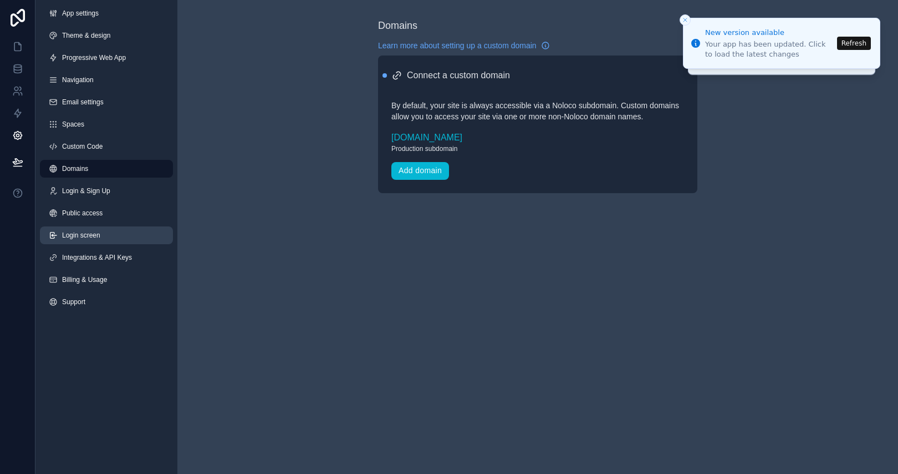
click at [95, 229] on link "Login screen" at bounding box center [106, 235] width 133 height 18
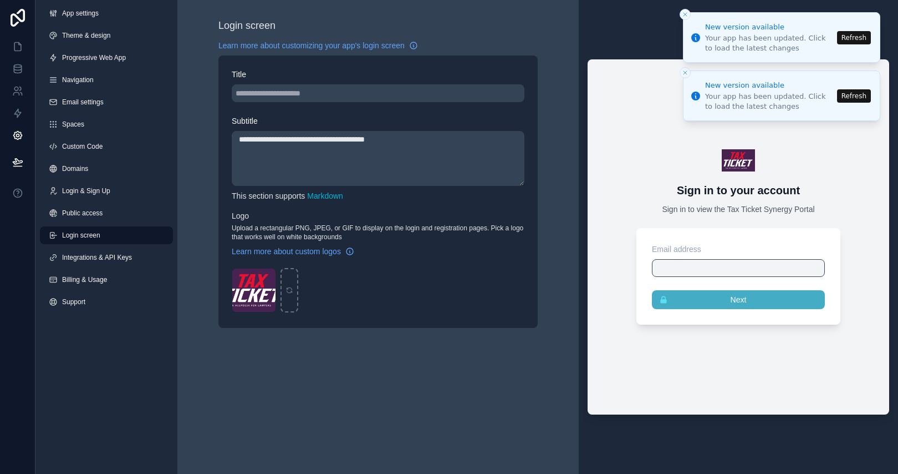
click at [687, 18] on button "Close toast" at bounding box center [685, 14] width 11 height 11
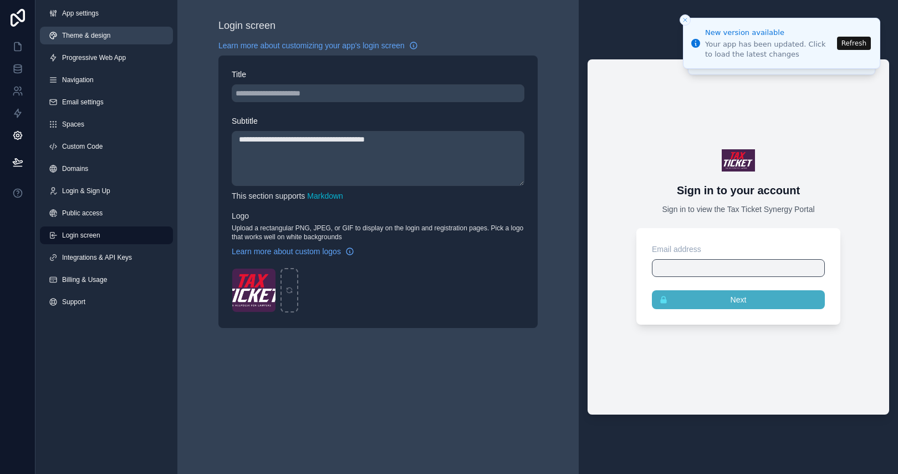
click at [75, 37] on span "Theme & design" at bounding box center [86, 35] width 48 height 9
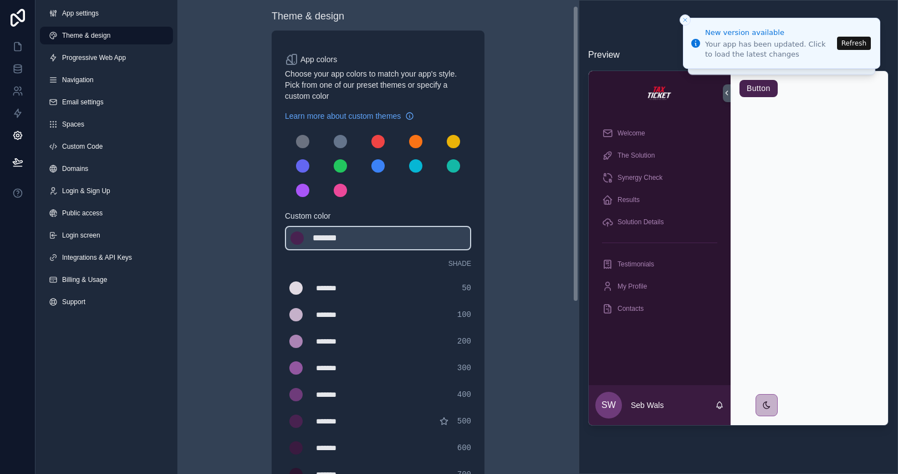
scroll to position [8, 0]
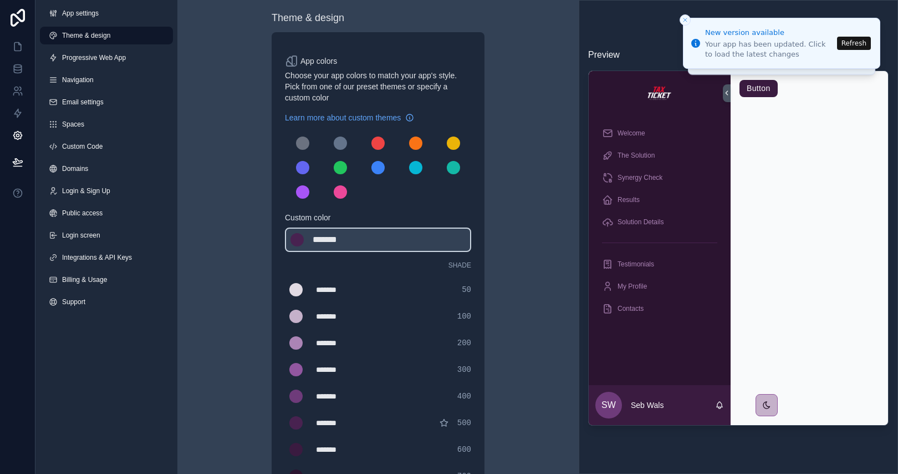
click at [767, 87] on button "Button" at bounding box center [759, 89] width 38 height 18
click at [618, 136] on span "Welcome" at bounding box center [632, 133] width 28 height 9
